Goal: Task Accomplishment & Management: Manage account settings

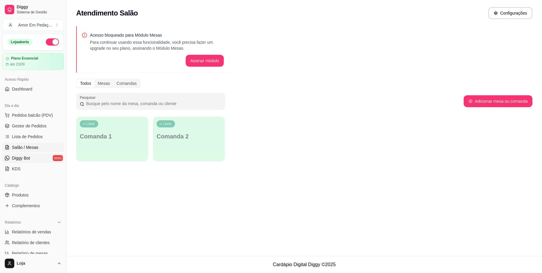
click at [20, 160] on span "Diggy Bot" at bounding box center [21, 158] width 18 height 6
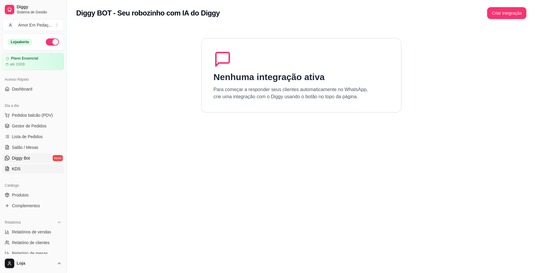
click at [18, 166] on span "KDS" at bounding box center [16, 169] width 9 height 6
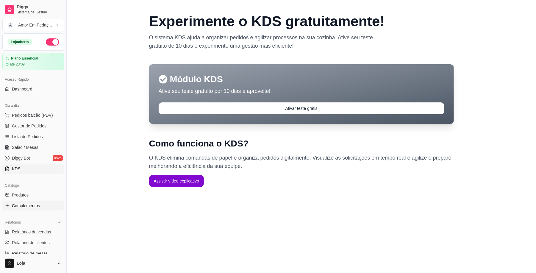
click at [15, 203] on span "Complementos" at bounding box center [26, 206] width 28 height 6
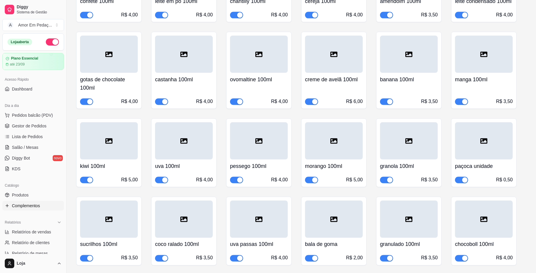
scroll to position [635, 0]
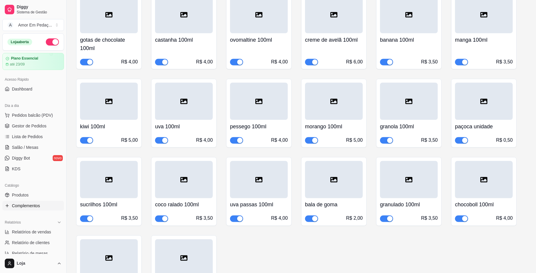
click at [85, 140] on span "button" at bounding box center [86, 140] width 13 height 7
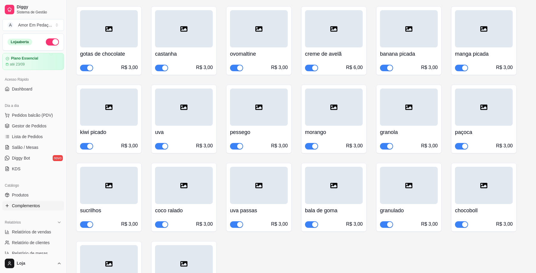
scroll to position [1071, 0]
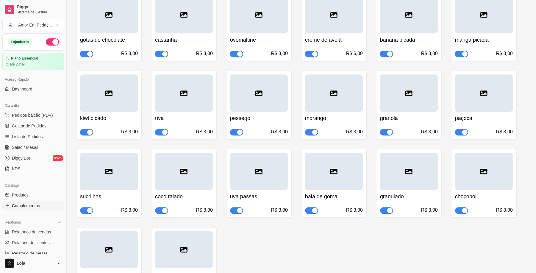
click at [86, 135] on button "button" at bounding box center [86, 132] width 13 height 7
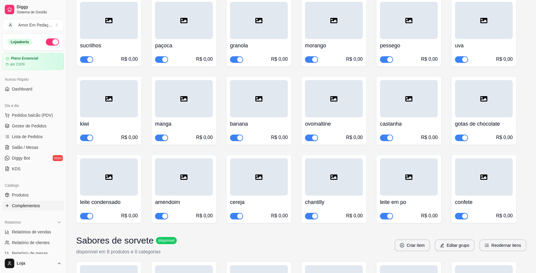
scroll to position [1508, 0]
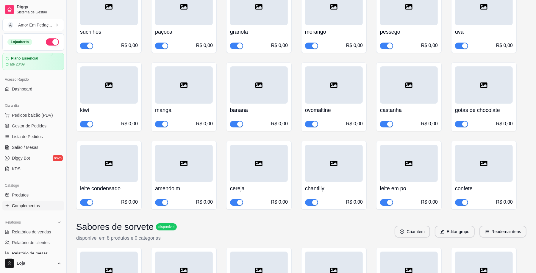
click at [88, 125] on div "button" at bounding box center [89, 123] width 5 height 5
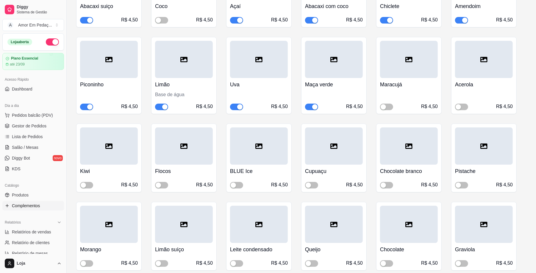
scroll to position [3015, 0]
click at [35, 123] on span "Gestor de Pedidos" at bounding box center [29, 126] width 35 height 6
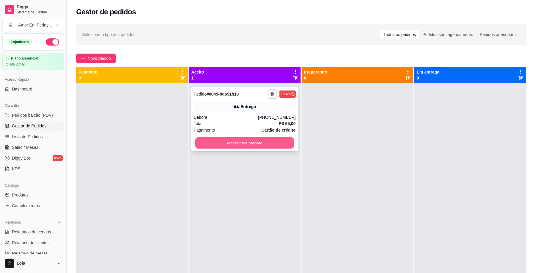
click at [221, 143] on button "Mover para preparo" at bounding box center [244, 143] width 99 height 12
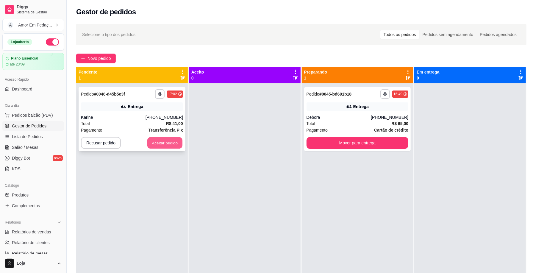
click at [155, 142] on button "Aceitar pedido" at bounding box center [164, 143] width 35 height 12
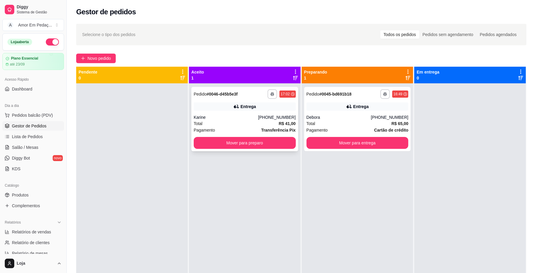
click at [244, 136] on div "**********" at bounding box center [244, 119] width 107 height 64
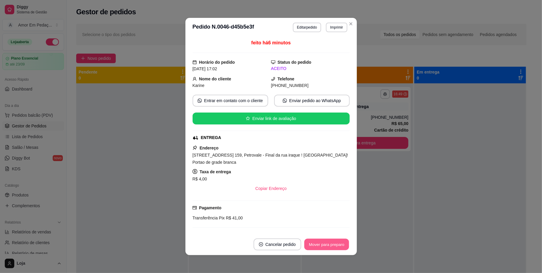
click at [327, 242] on button "Mover para preparo" at bounding box center [326, 245] width 45 height 12
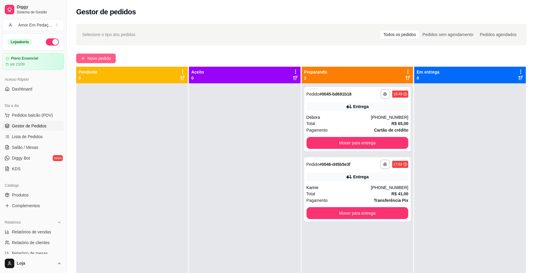
click at [91, 58] on span "Novo pedido" at bounding box center [99, 58] width 24 height 7
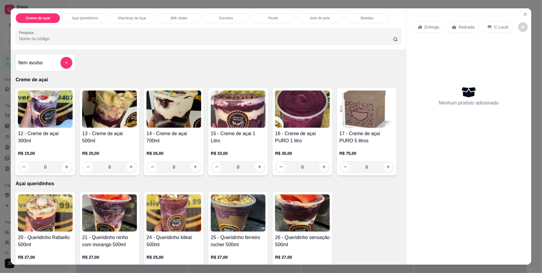
click at [183, 17] on p "Milk shake" at bounding box center [179, 18] width 17 height 5
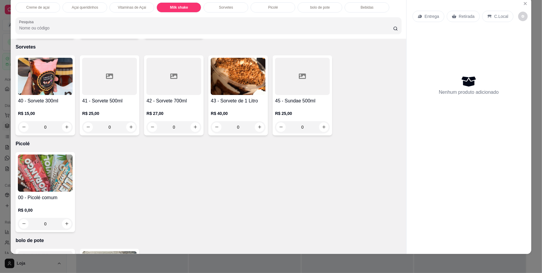
click at [193, 36] on div "0" at bounding box center [173, 30] width 55 height 12
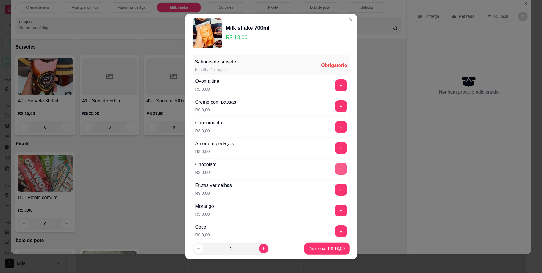
click at [335, 172] on button "+" at bounding box center [341, 169] width 12 height 12
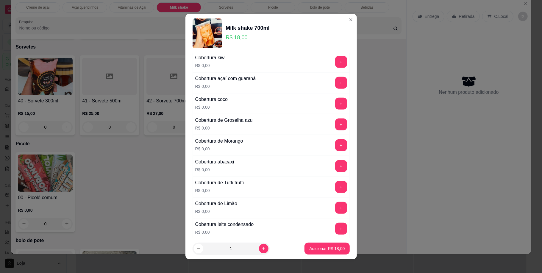
scroll to position [476, 0]
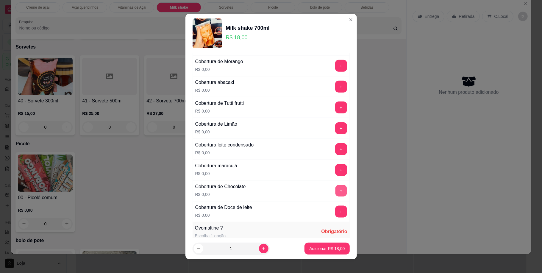
click at [335, 195] on button "+" at bounding box center [341, 191] width 12 height 12
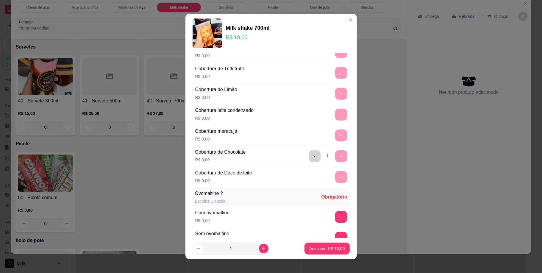
scroll to position [572, 0]
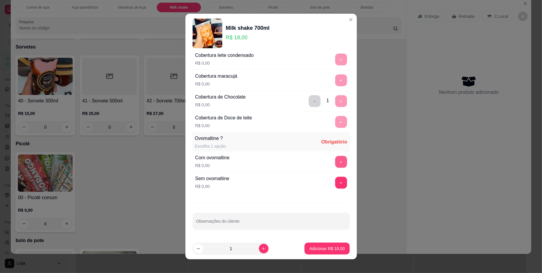
click at [335, 162] on button "+" at bounding box center [341, 162] width 12 height 12
click at [324, 251] on p "Adicionar R$ 18,00" at bounding box center [326, 249] width 35 height 6
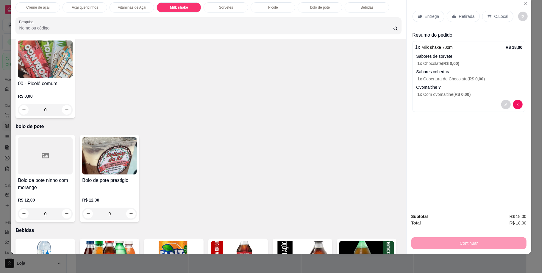
scroll to position [582, 0]
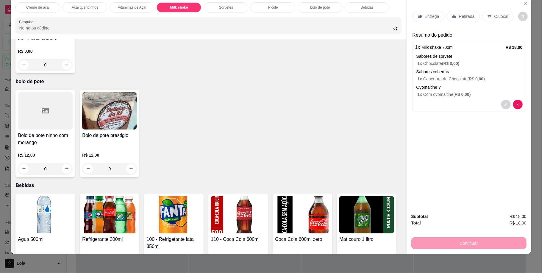
click at [65, 71] on div "0" at bounding box center [45, 65] width 55 height 12
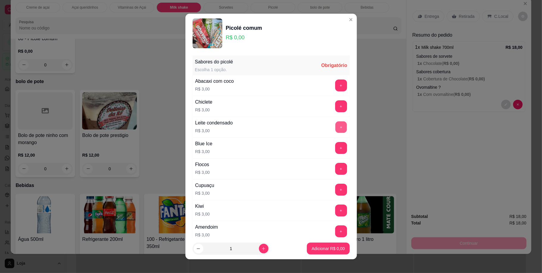
click at [335, 126] on button "+" at bounding box center [341, 127] width 12 height 12
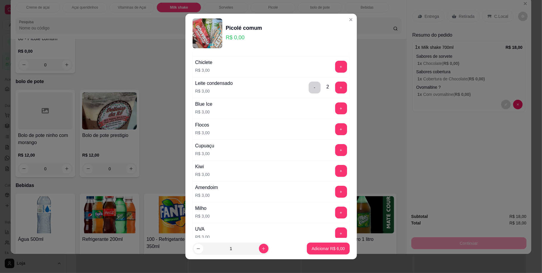
scroll to position [119, 0]
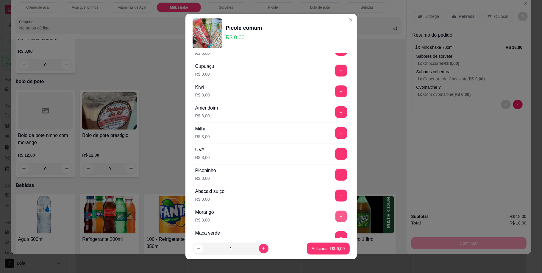
click at [335, 214] on button "+" at bounding box center [341, 216] width 12 height 12
click at [321, 245] on button "Adicionar R$ 15,00" at bounding box center [327, 249] width 44 height 12
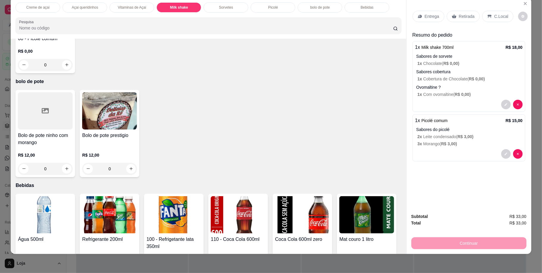
click at [432, 16] on p "Entrega" at bounding box center [432, 16] width 15 height 6
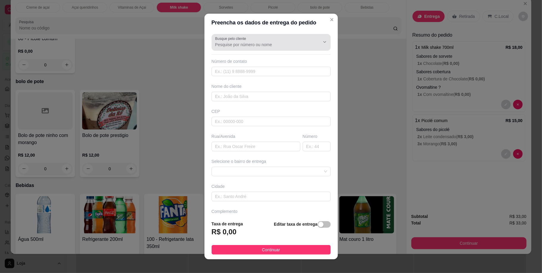
click at [279, 44] on input "Busque pelo cliente" at bounding box center [262, 45] width 95 height 6
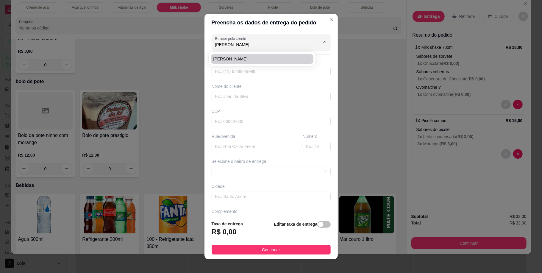
click at [250, 58] on span "[PERSON_NAME]" at bounding box center [259, 59] width 92 height 6
type input "[PERSON_NAME]"
type input "31998980228"
type input "[PERSON_NAME]"
type input "[GEOGRAPHIC_DATA]"
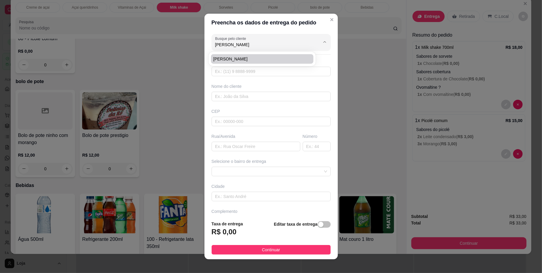
type input "75"
type input "Betim"
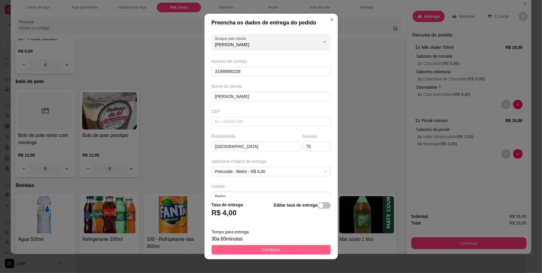
type input "[PERSON_NAME]"
click at [282, 246] on button "Continuar" at bounding box center [271, 250] width 119 height 10
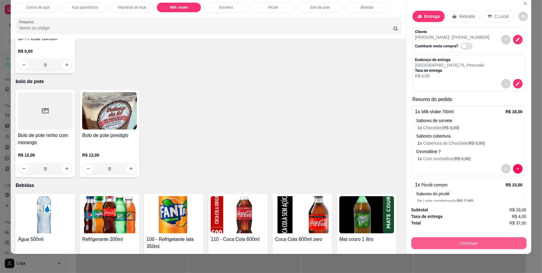
click at [435, 243] on button "Continuar" at bounding box center [468, 243] width 115 height 12
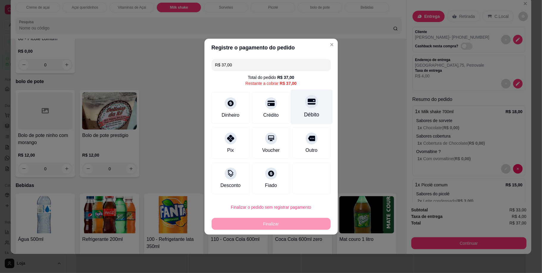
click at [302, 110] on div "Débito" at bounding box center [311, 106] width 42 height 35
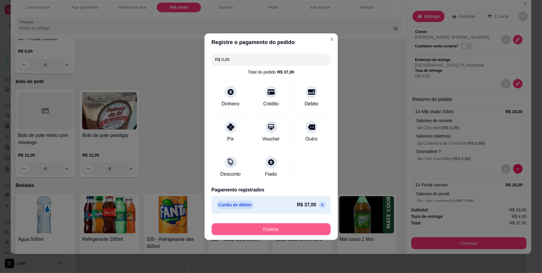
click at [291, 226] on button "Finalizar" at bounding box center [271, 229] width 119 height 12
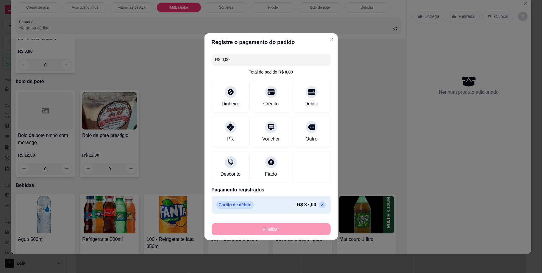
type input "-R$ 37,00"
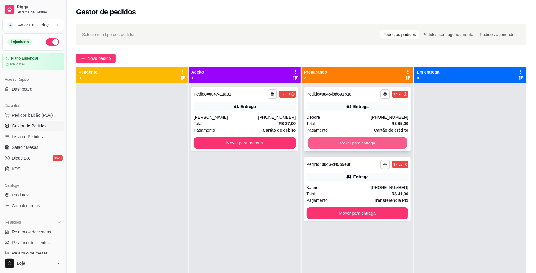
click at [379, 142] on button "Mover para entrega" at bounding box center [357, 143] width 99 height 12
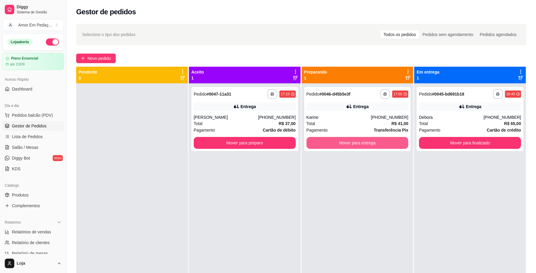
click at [379, 142] on button "Mover para entrega" at bounding box center [358, 143] width 102 height 12
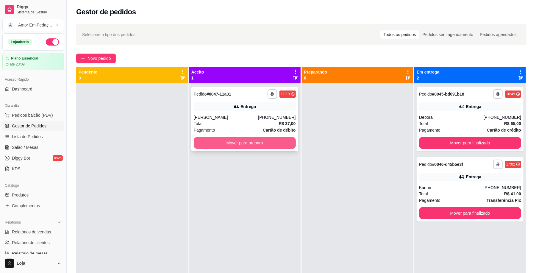
click at [268, 138] on button "Mover para preparo" at bounding box center [245, 143] width 102 height 12
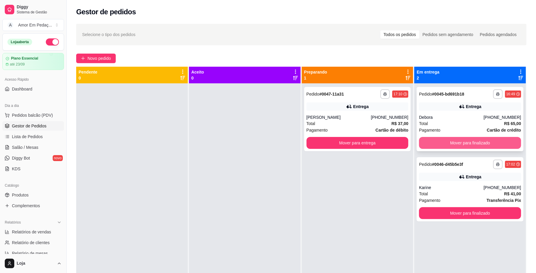
click at [436, 142] on button "Mover para finalizado" at bounding box center [470, 143] width 102 height 12
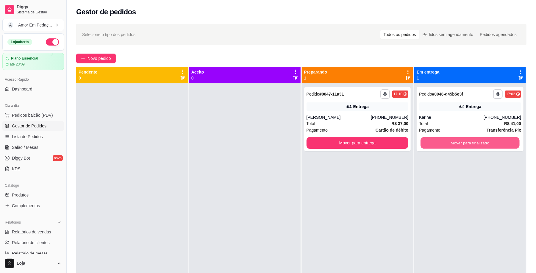
click at [436, 142] on button "Mover para finalizado" at bounding box center [469, 143] width 99 height 12
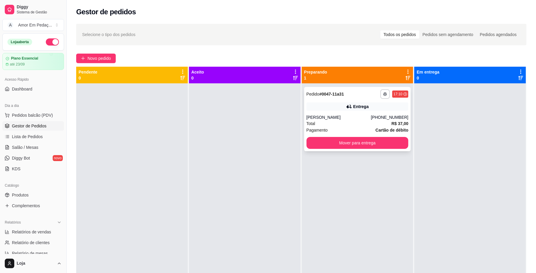
click at [324, 112] on div "**********" at bounding box center [357, 119] width 107 height 64
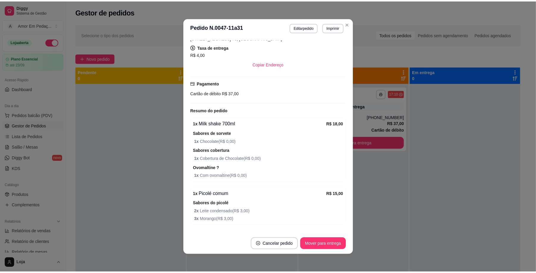
scroll to position [121, 0]
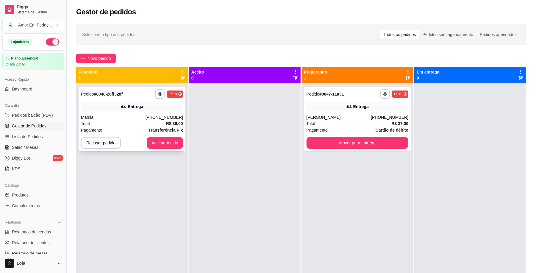
click at [155, 133] on div "**********" at bounding box center [132, 119] width 107 height 64
click at [159, 142] on button "Aceitar pedido" at bounding box center [164, 143] width 35 height 12
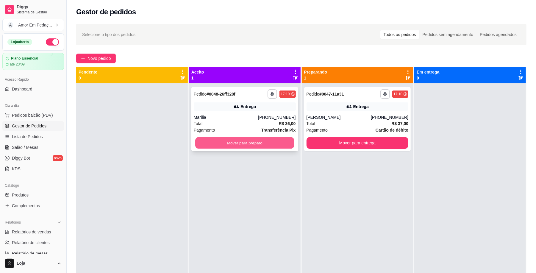
click at [256, 137] on button "Mover para preparo" at bounding box center [244, 143] width 99 height 12
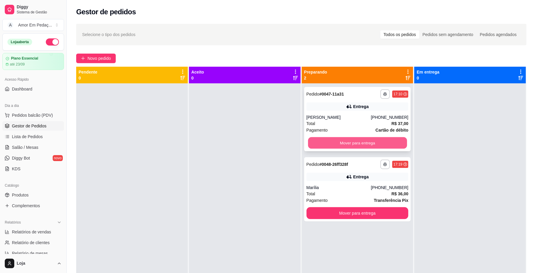
click at [382, 142] on button "Mover para entrega" at bounding box center [357, 143] width 99 height 12
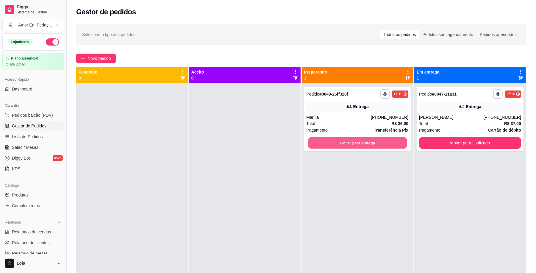
click at [382, 142] on button "Mover para entrega" at bounding box center [357, 143] width 99 height 12
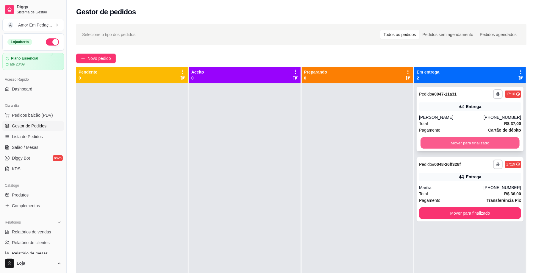
click at [432, 143] on button "Mover para finalizado" at bounding box center [469, 143] width 99 height 12
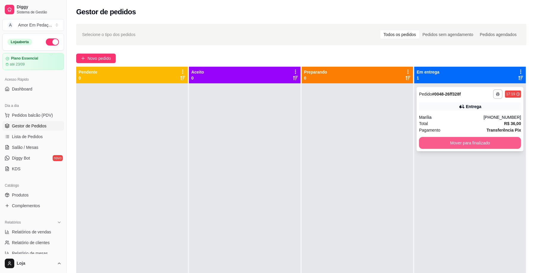
click at [432, 143] on button "Mover para finalizado" at bounding box center [470, 143] width 102 height 12
click at [497, 145] on button "Mover para finalizado" at bounding box center [469, 143] width 99 height 12
